Goal: Download file/media

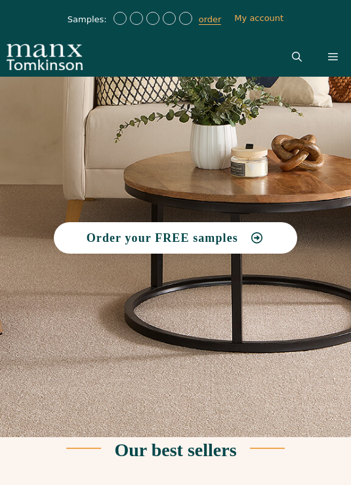
click at [296, 62] on link "Open Search Bar" at bounding box center [297, 56] width 36 height 39
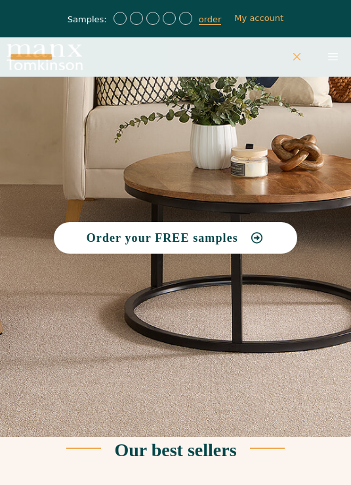
type input "**********"
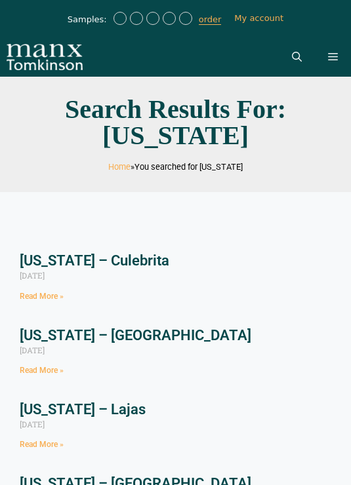
click at [339, 56] on button "Menu" at bounding box center [333, 56] width 36 height 39
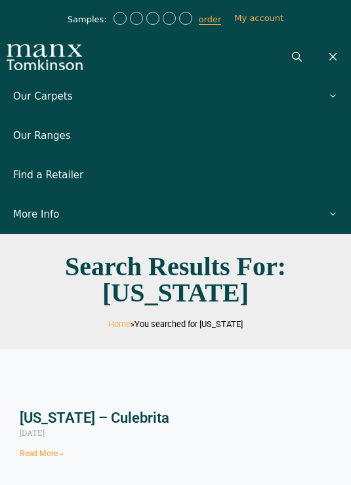
click at [46, 98] on link "Our Carpets" at bounding box center [175, 96] width 351 height 39
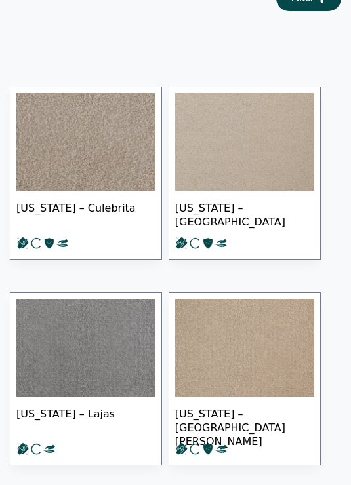
scroll to position [204, 0]
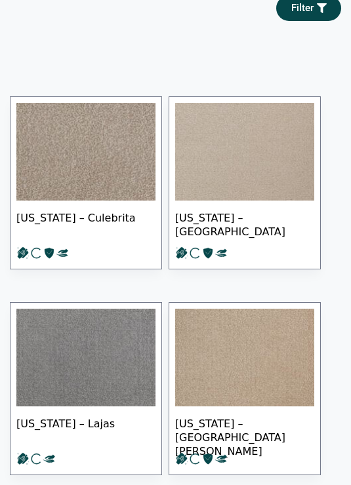
click at [94, 224] on span "[US_STATE] – Culebrita" at bounding box center [85, 224] width 139 height 46
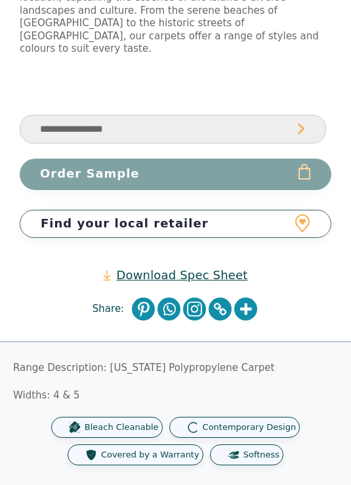
scroll to position [694, 0]
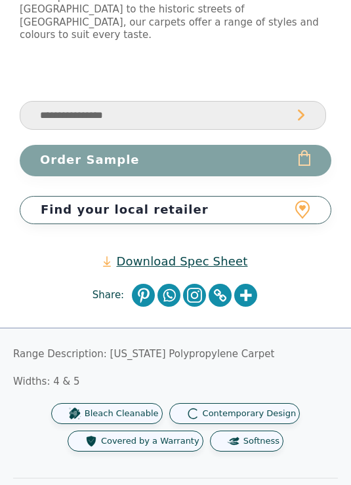
click at [202, 254] on link "Download Spec Sheet" at bounding box center [175, 261] width 144 height 15
